Goal: Transaction & Acquisition: Purchase product/service

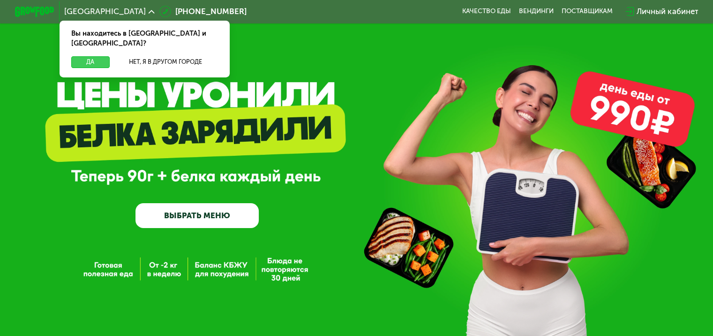
click at [83, 56] on button "Да" at bounding box center [90, 62] width 38 height 12
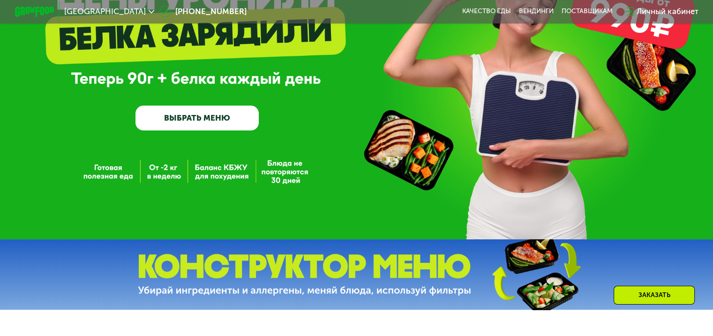
scroll to position [109, 0]
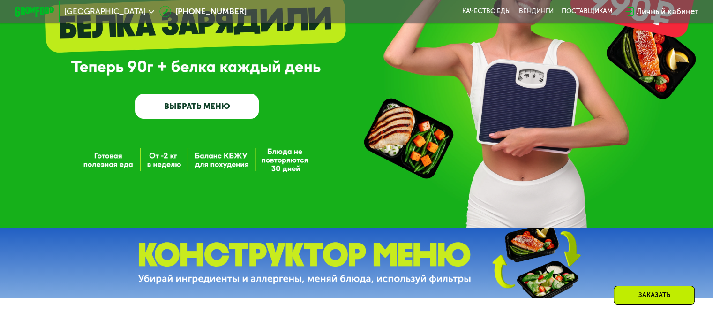
click at [183, 107] on link "ВЫБРАТЬ МЕНЮ" at bounding box center [196, 106] width 123 height 25
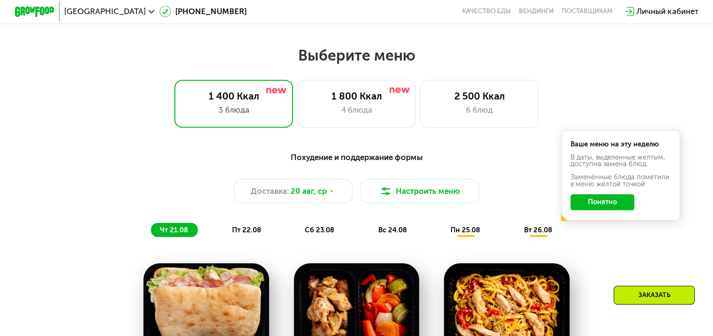
scroll to position [422, 0]
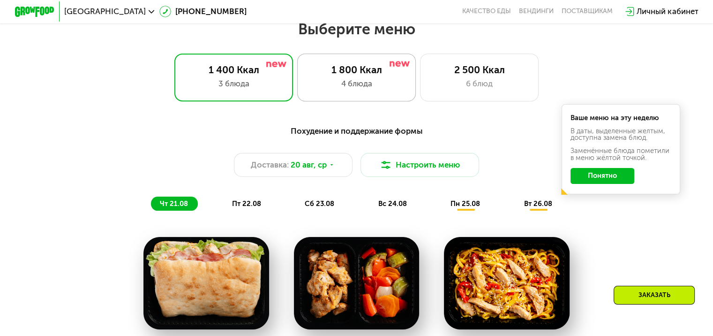
click at [331, 90] on div "4 блюда" at bounding box center [356, 84] width 98 height 12
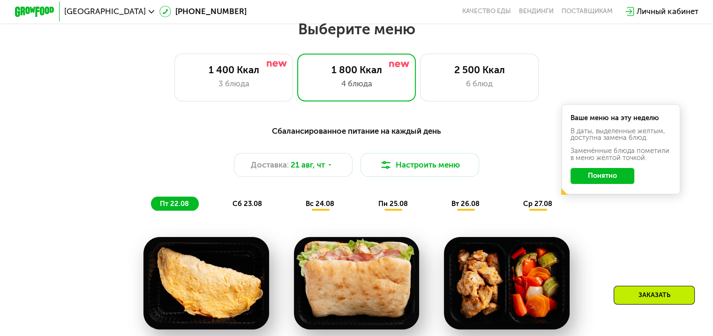
click at [622, 178] on button "Понятно" at bounding box center [602, 176] width 64 height 16
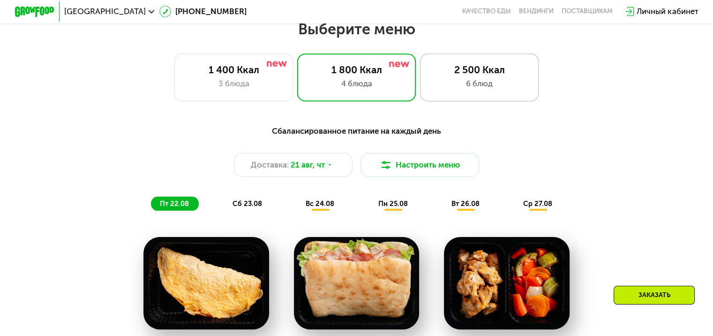
click at [456, 99] on div "2 500 Ккал 6 блюд" at bounding box center [479, 76] width 119 height 47
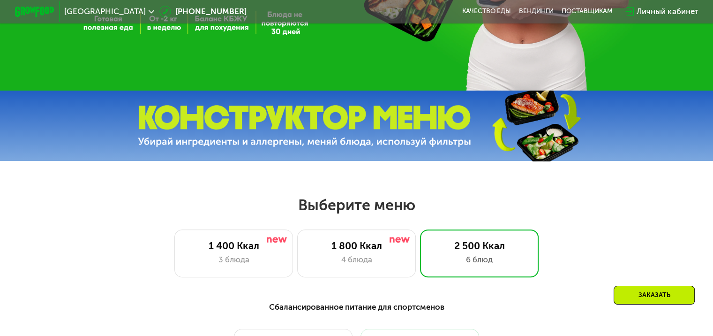
scroll to position [312, 0]
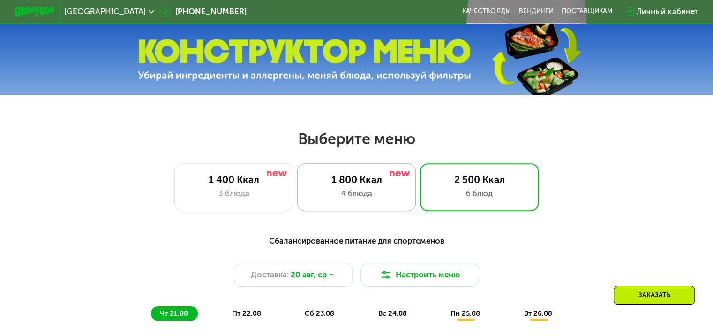
click at [371, 199] on div "4 блюда" at bounding box center [356, 193] width 98 height 12
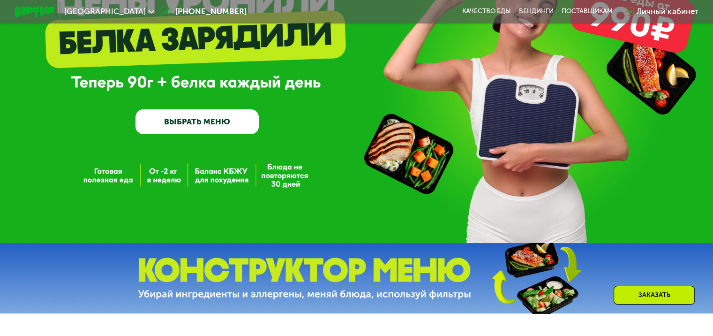
scroll to position [422, 0]
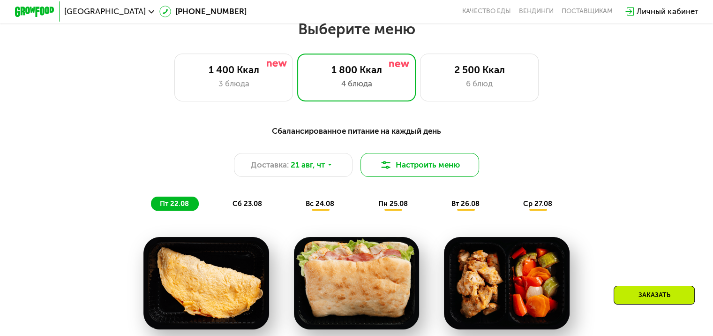
click at [397, 169] on button "Настроить меню" at bounding box center [419, 165] width 119 height 24
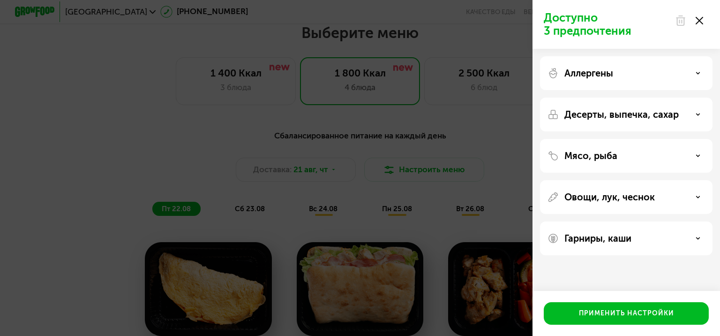
click at [679, 69] on div "Аллергены" at bounding box center [625, 72] width 157 height 11
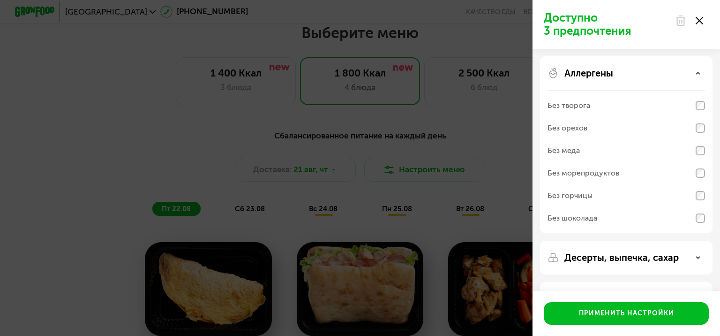
click at [679, 69] on div "Аллергены" at bounding box center [625, 72] width 157 height 11
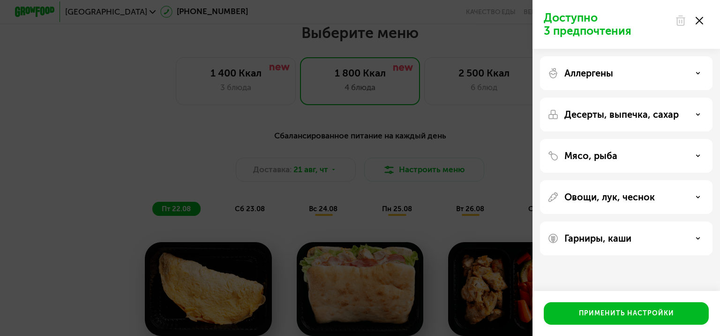
click at [686, 113] on div "Десерты, выпечка, сахар" at bounding box center [625, 114] width 157 height 11
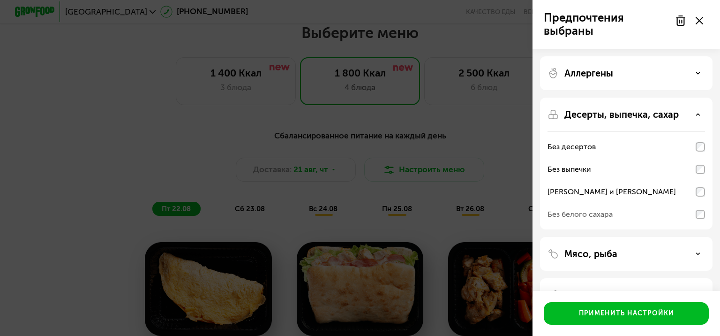
click at [697, 208] on div "Без белого сахара" at bounding box center [625, 214] width 157 height 22
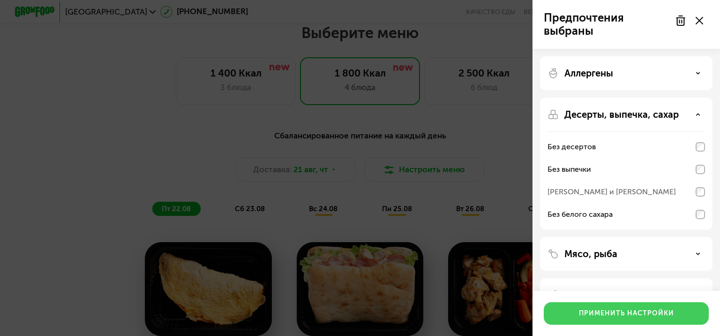
click at [626, 314] on div "Применить настройки" at bounding box center [626, 312] width 95 height 9
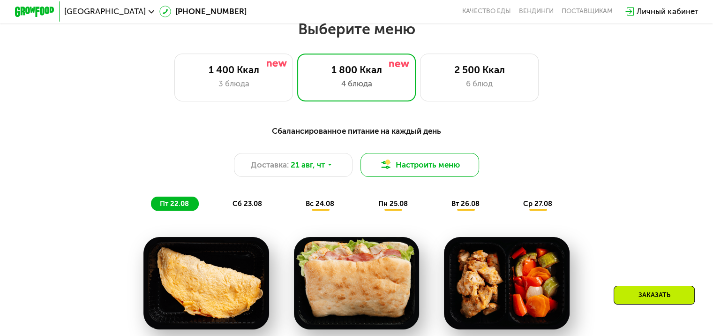
click at [456, 164] on button "Настроить меню" at bounding box center [419, 165] width 119 height 24
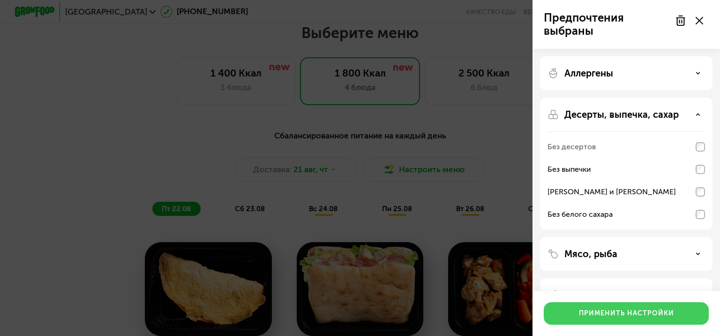
click at [649, 318] on button "Применить настройки" at bounding box center [626, 313] width 165 height 22
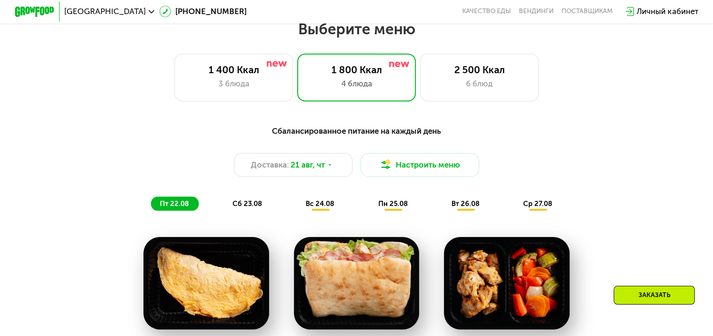
click at [322, 208] on span "вс 24.08" at bounding box center [320, 203] width 29 height 8
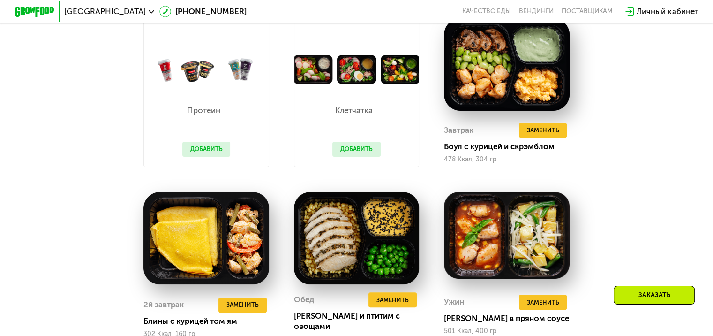
scroll to position [531, 0]
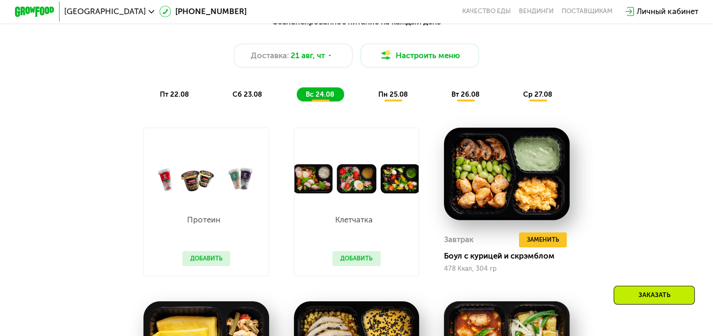
click at [364, 259] on button "Добавить" at bounding box center [356, 258] width 48 height 15
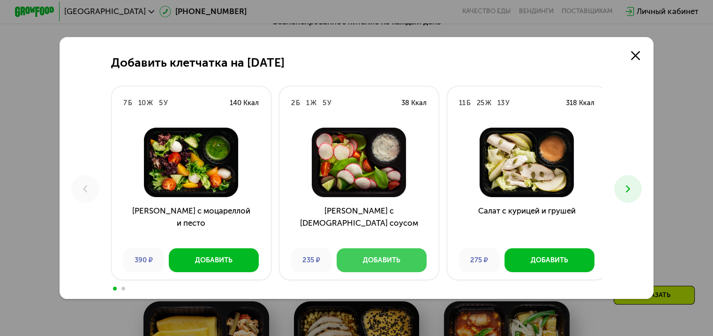
click at [371, 254] on button "Добавить" at bounding box center [382, 260] width 90 height 24
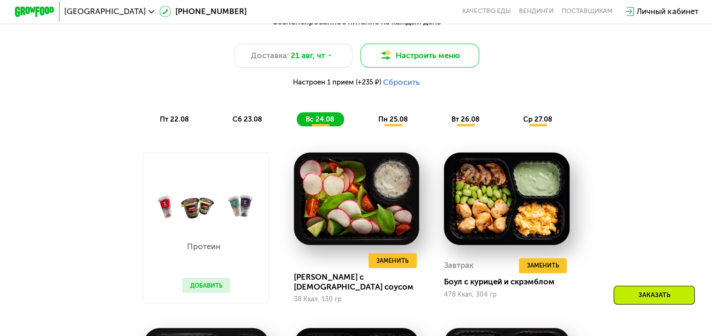
click at [425, 56] on button "Настроить меню" at bounding box center [419, 56] width 119 height 24
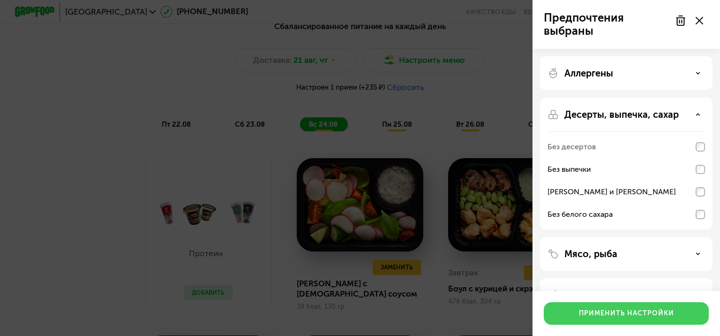
click at [648, 316] on div "Применить настройки" at bounding box center [626, 312] width 95 height 9
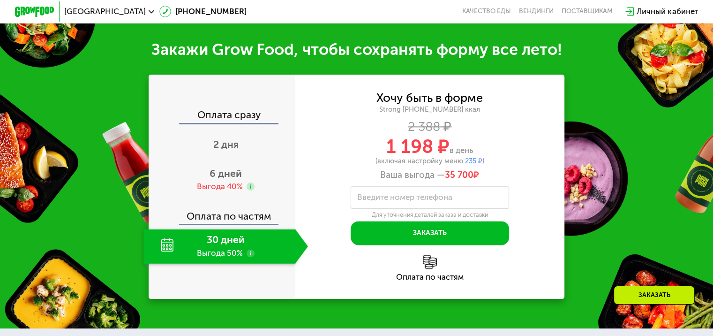
scroll to position [1187, 0]
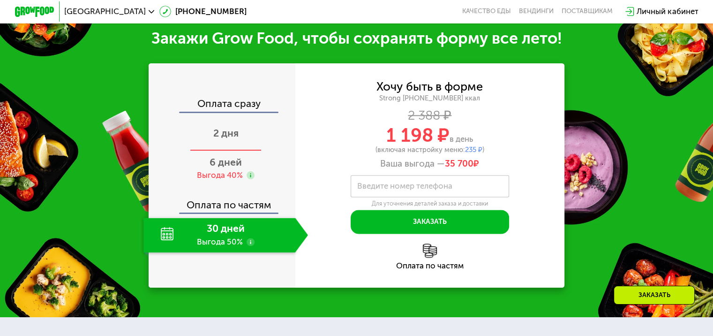
click at [225, 136] on span "2 дня" at bounding box center [225, 133] width 25 height 12
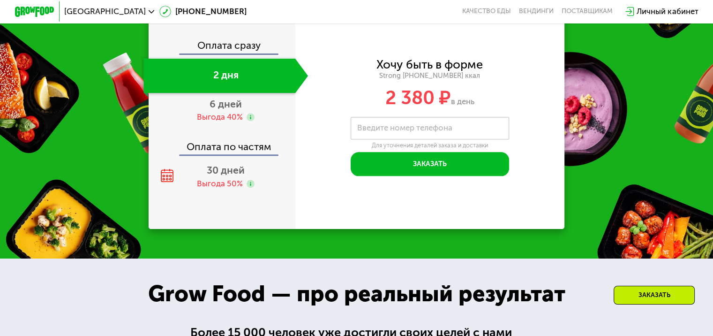
scroll to position [1042, 0]
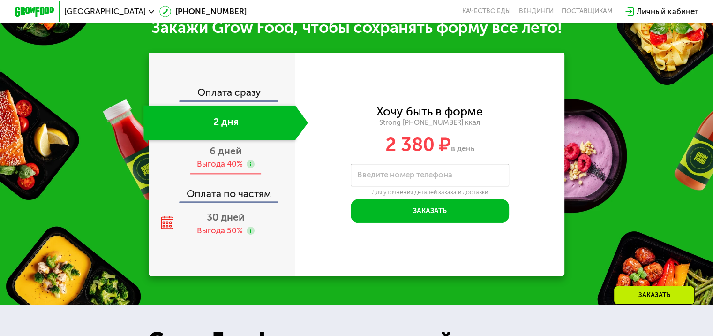
click at [226, 169] on div "Выгода 40%" at bounding box center [220, 163] width 46 height 11
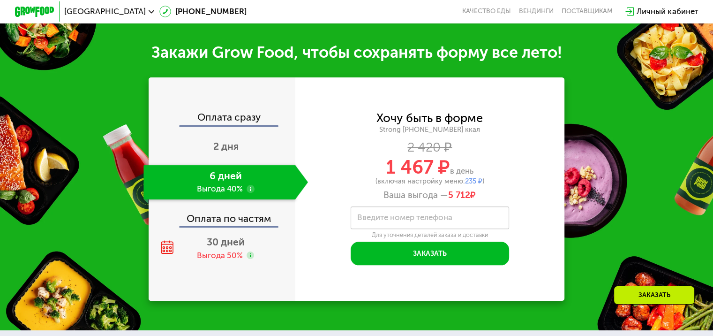
scroll to position [1068, 0]
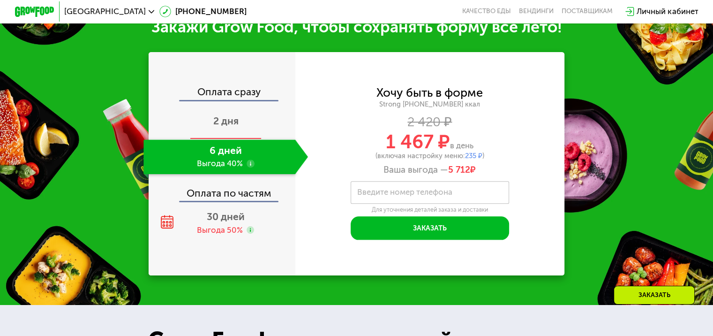
click at [226, 127] on span "2 дня" at bounding box center [225, 121] width 25 height 12
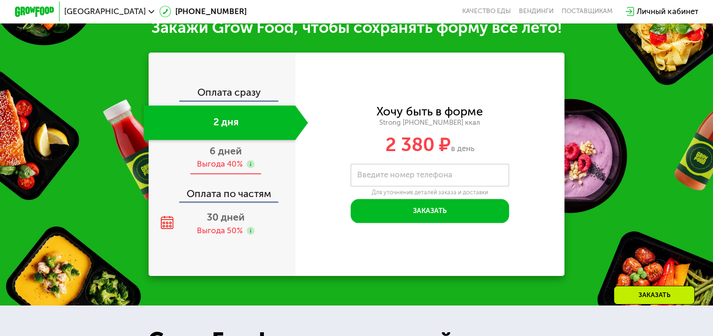
click at [226, 157] on span "6 дней" at bounding box center [226, 151] width 32 height 12
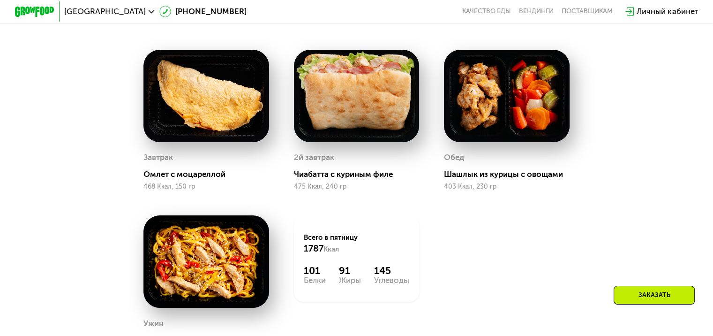
scroll to position [521, 0]
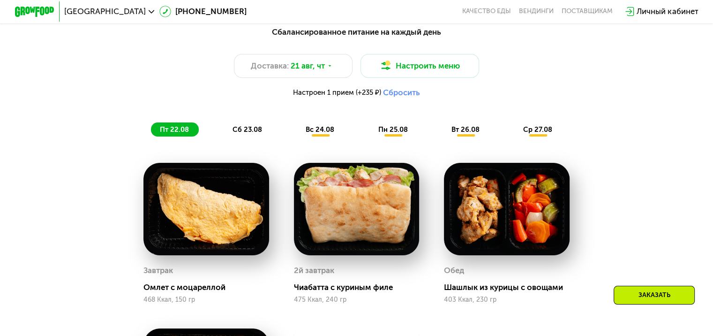
click at [369, 136] on div "вс 24.08" at bounding box center [393, 129] width 48 height 14
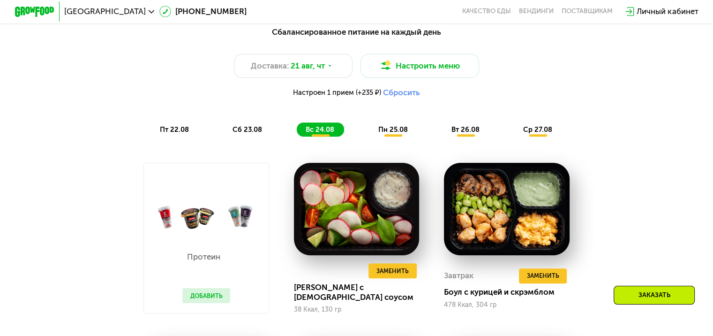
click at [382, 134] on span "пн 25.08" at bounding box center [393, 129] width 30 height 8
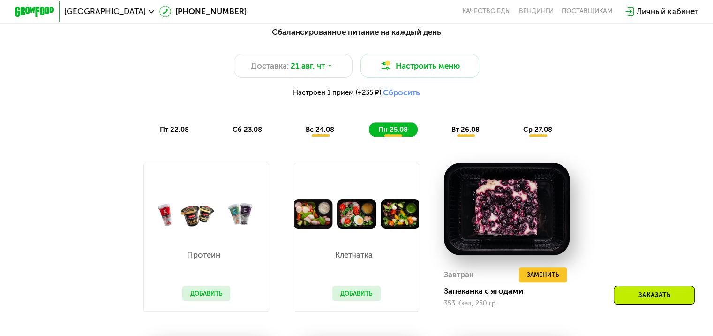
click at [202, 298] on button "Добавить" at bounding box center [206, 293] width 48 height 15
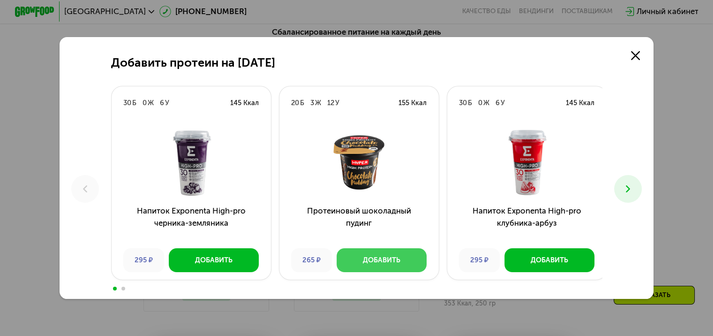
click at [377, 259] on div "Добавить" at bounding box center [381, 260] width 37 height 10
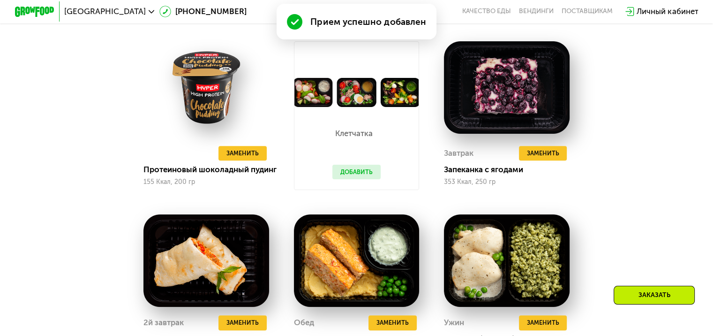
scroll to position [630, 0]
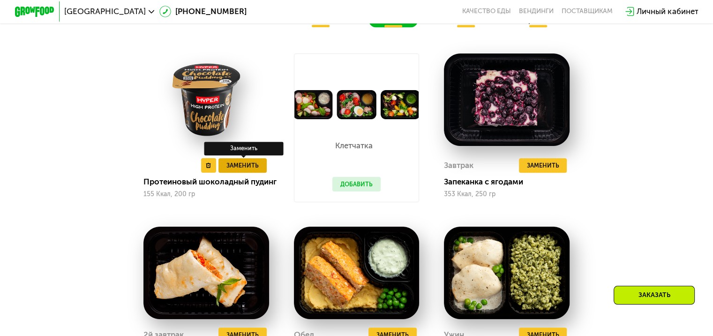
click at [248, 170] on span "Заменить" at bounding box center [242, 165] width 32 height 10
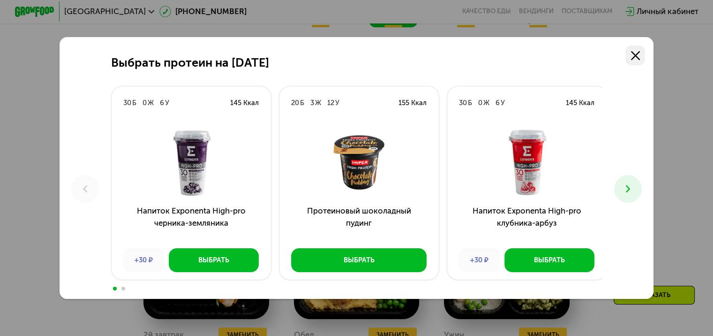
drag, startPoint x: 642, startPoint y: 55, endPoint x: 547, endPoint y: 88, distance: 100.4
click at [640, 55] on icon at bounding box center [635, 55] width 9 height 9
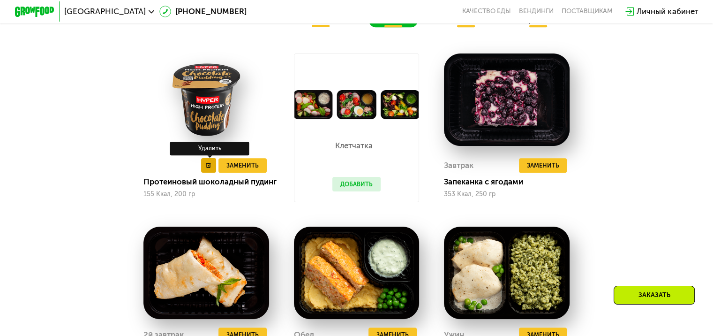
click at [206, 167] on icon at bounding box center [208, 165] width 5 height 5
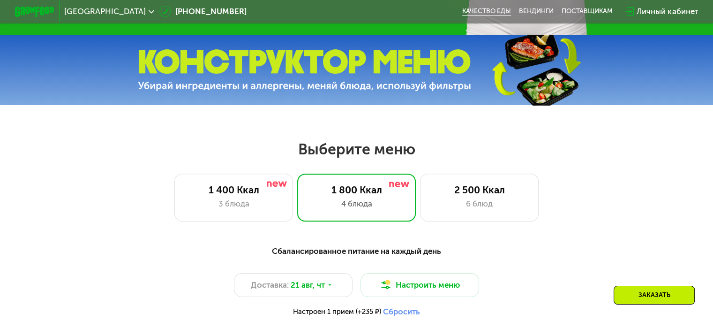
scroll to position [0, 0]
